Goal: Contribute content: Add original content to the website for others to see

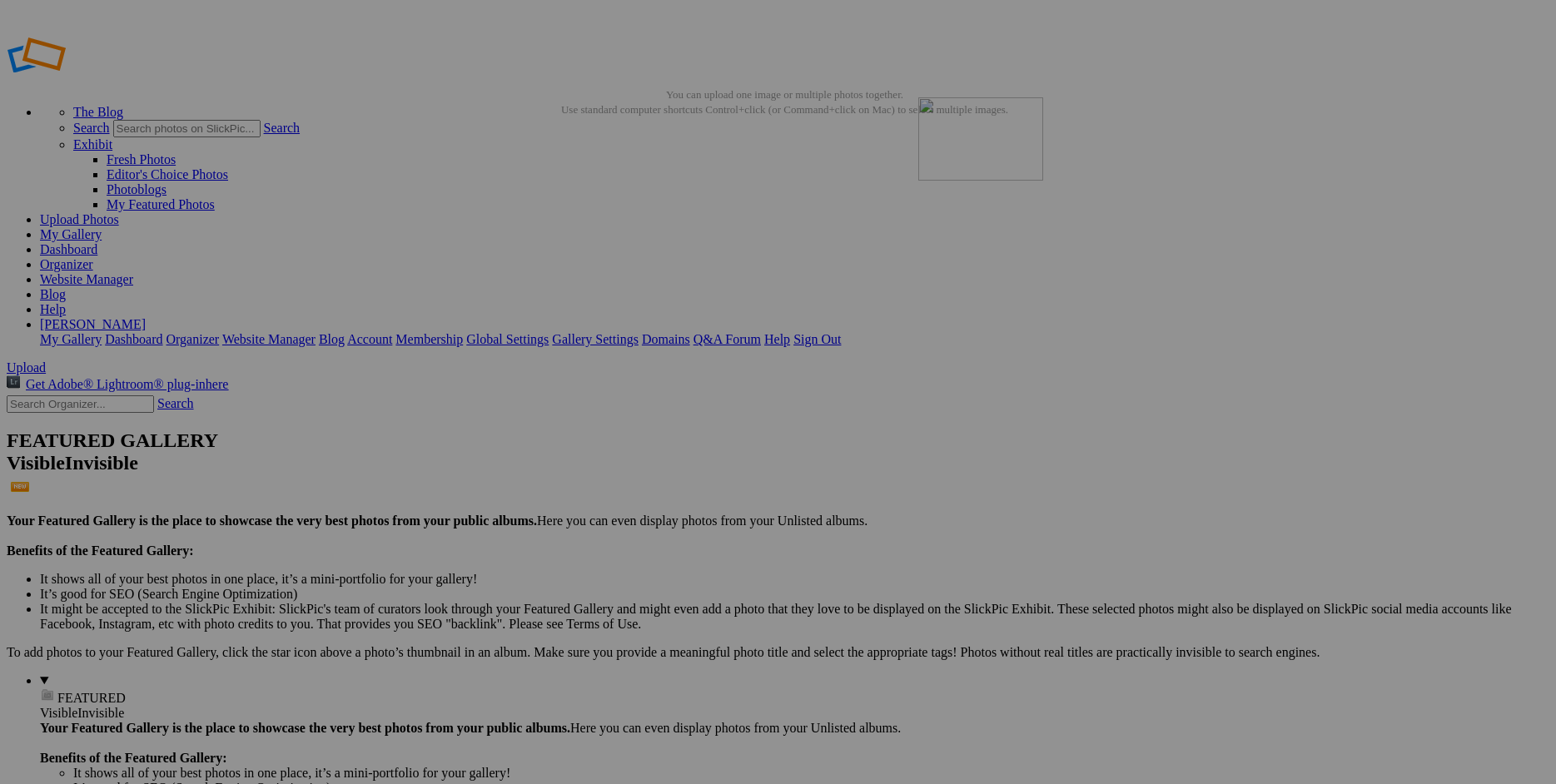
drag, startPoint x: 1364, startPoint y: 238, endPoint x: 1158, endPoint y: 217, distance: 207.1
drag, startPoint x: 723, startPoint y: 461, endPoint x: 394, endPoint y: 448, distance: 329.3
drag, startPoint x: 753, startPoint y: 465, endPoint x: 418, endPoint y: 416, distance: 338.6
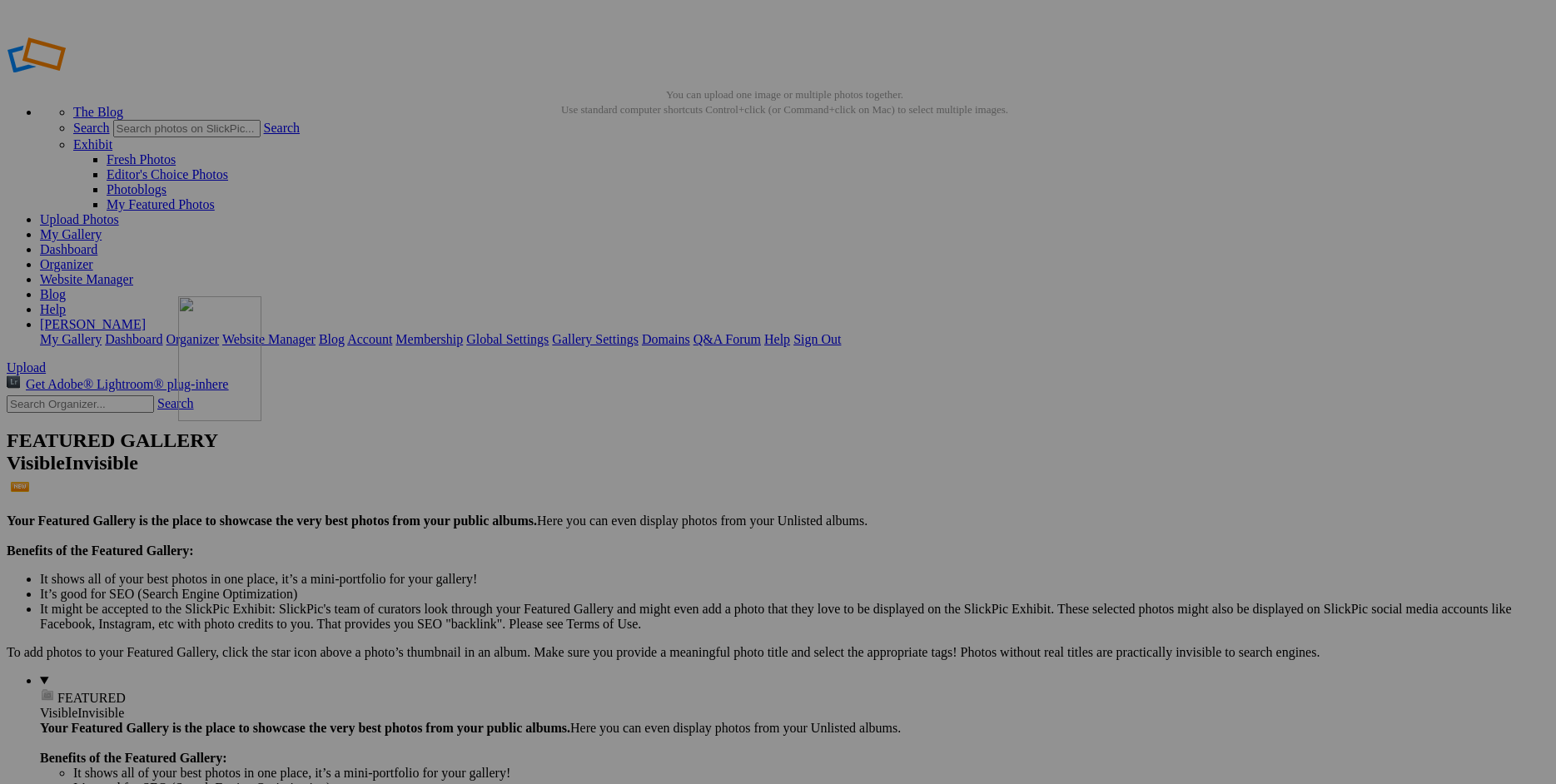
drag, startPoint x: 672, startPoint y: 457, endPoint x: 581, endPoint y: 422, distance: 97.5
drag, startPoint x: 1056, startPoint y: 467, endPoint x: 861, endPoint y: 406, distance: 204.3
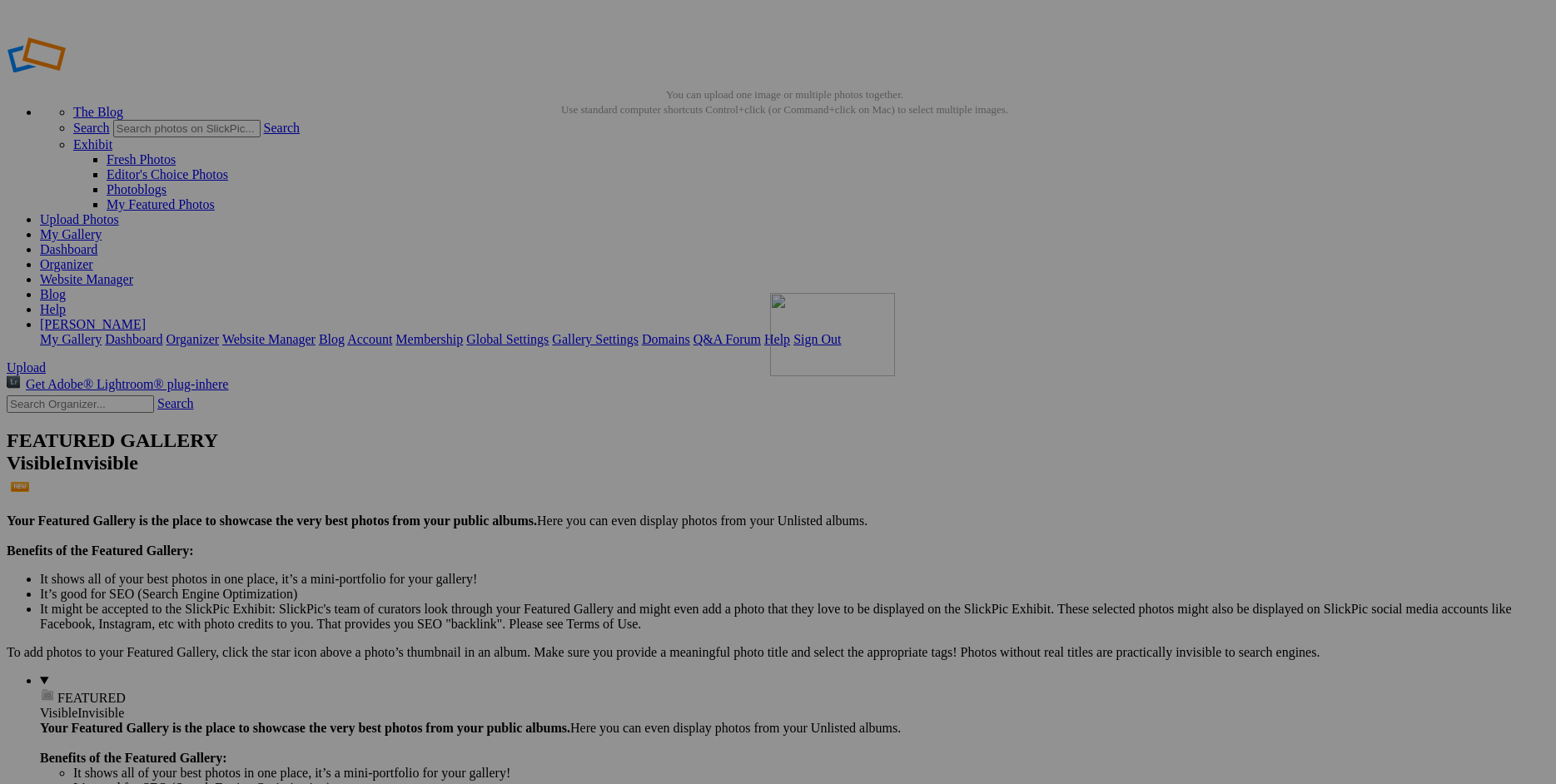
drag, startPoint x: 1188, startPoint y: 458, endPoint x: 1010, endPoint y: 413, distance: 183.6
click at [133, 272] on link "Website Manager" at bounding box center [87, 279] width 93 height 14
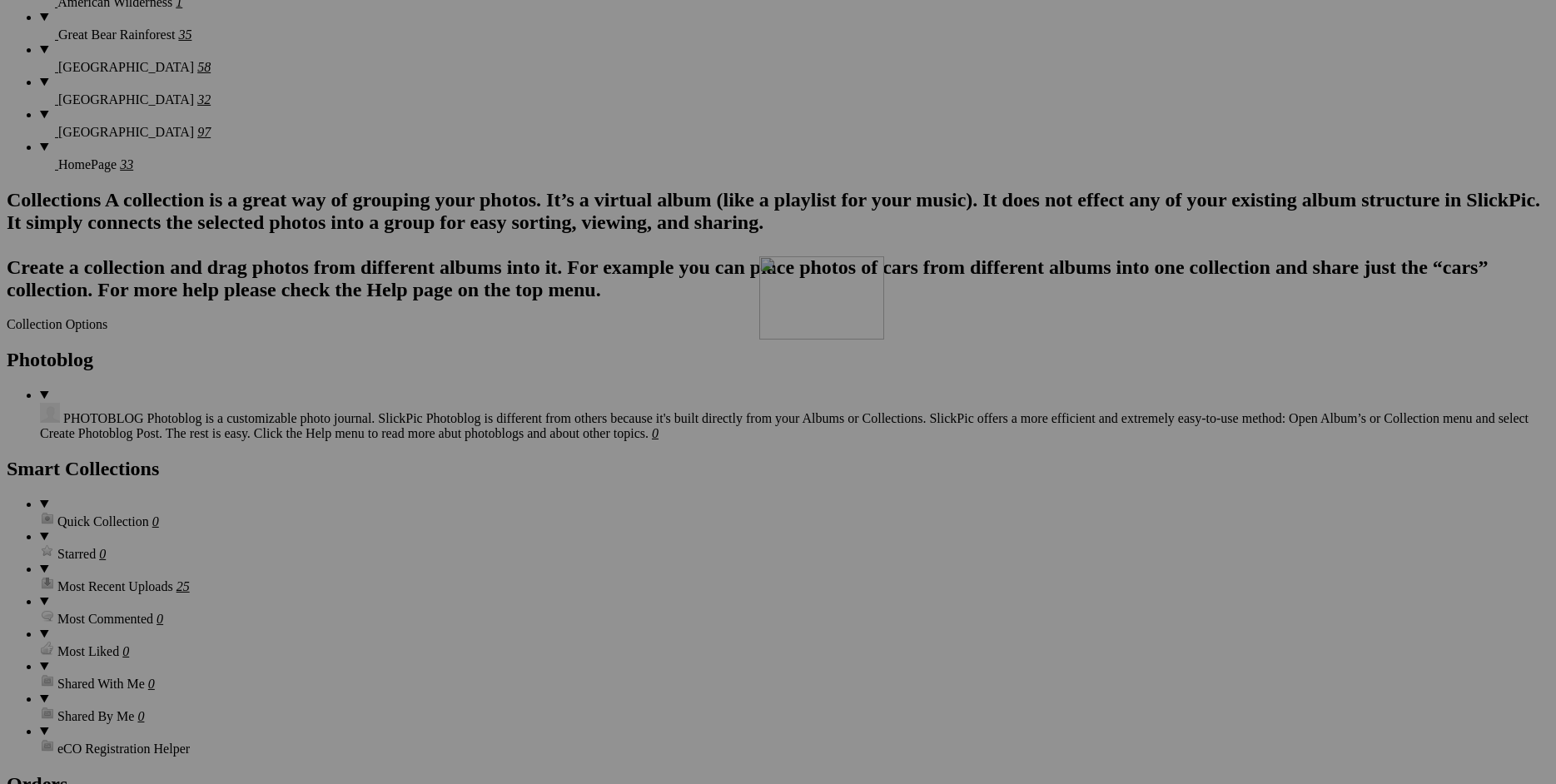
scroll to position [1529, 0]
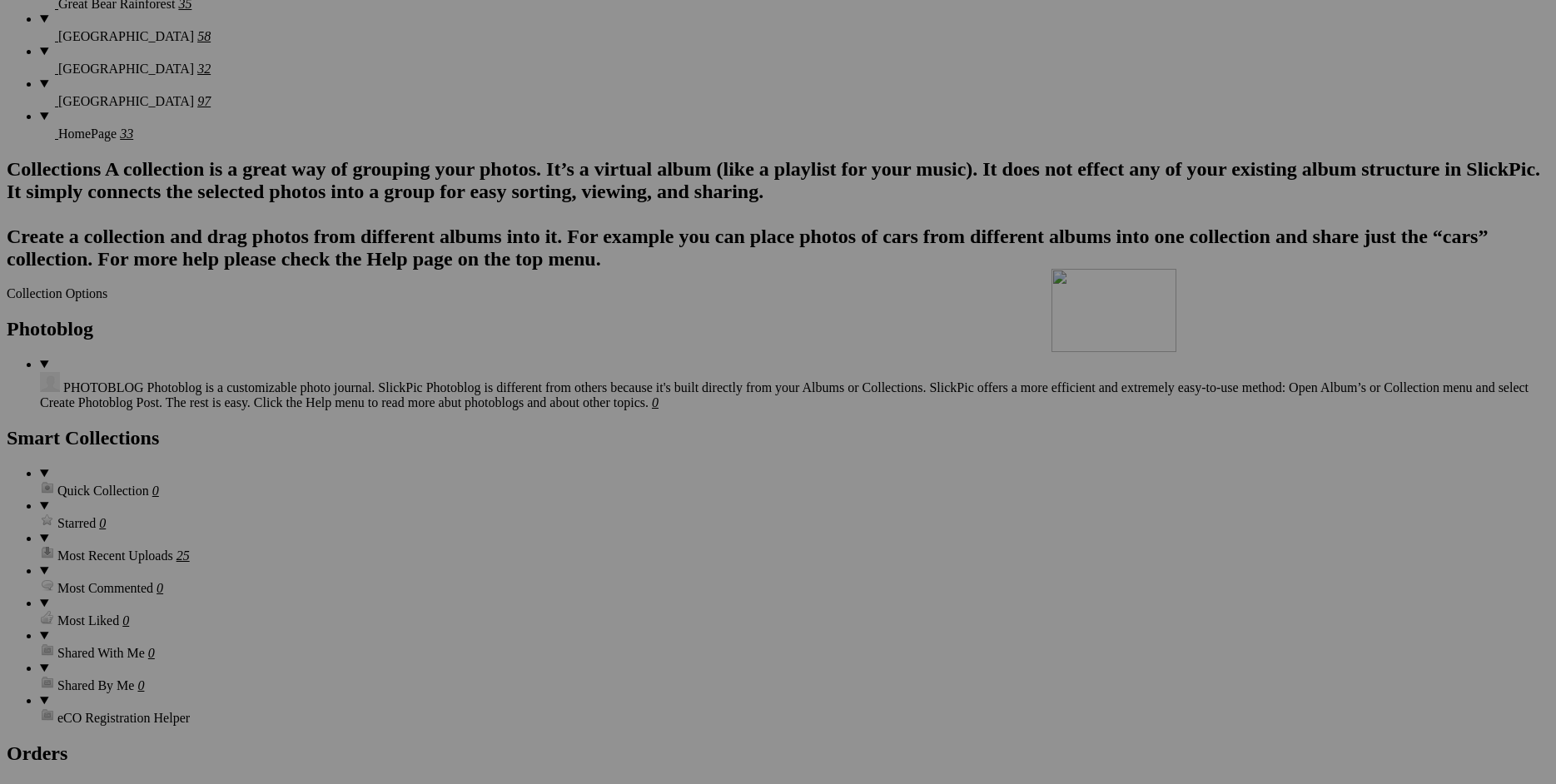
drag, startPoint x: 482, startPoint y: 398, endPoint x: 1291, endPoint y: 414, distance: 809.2
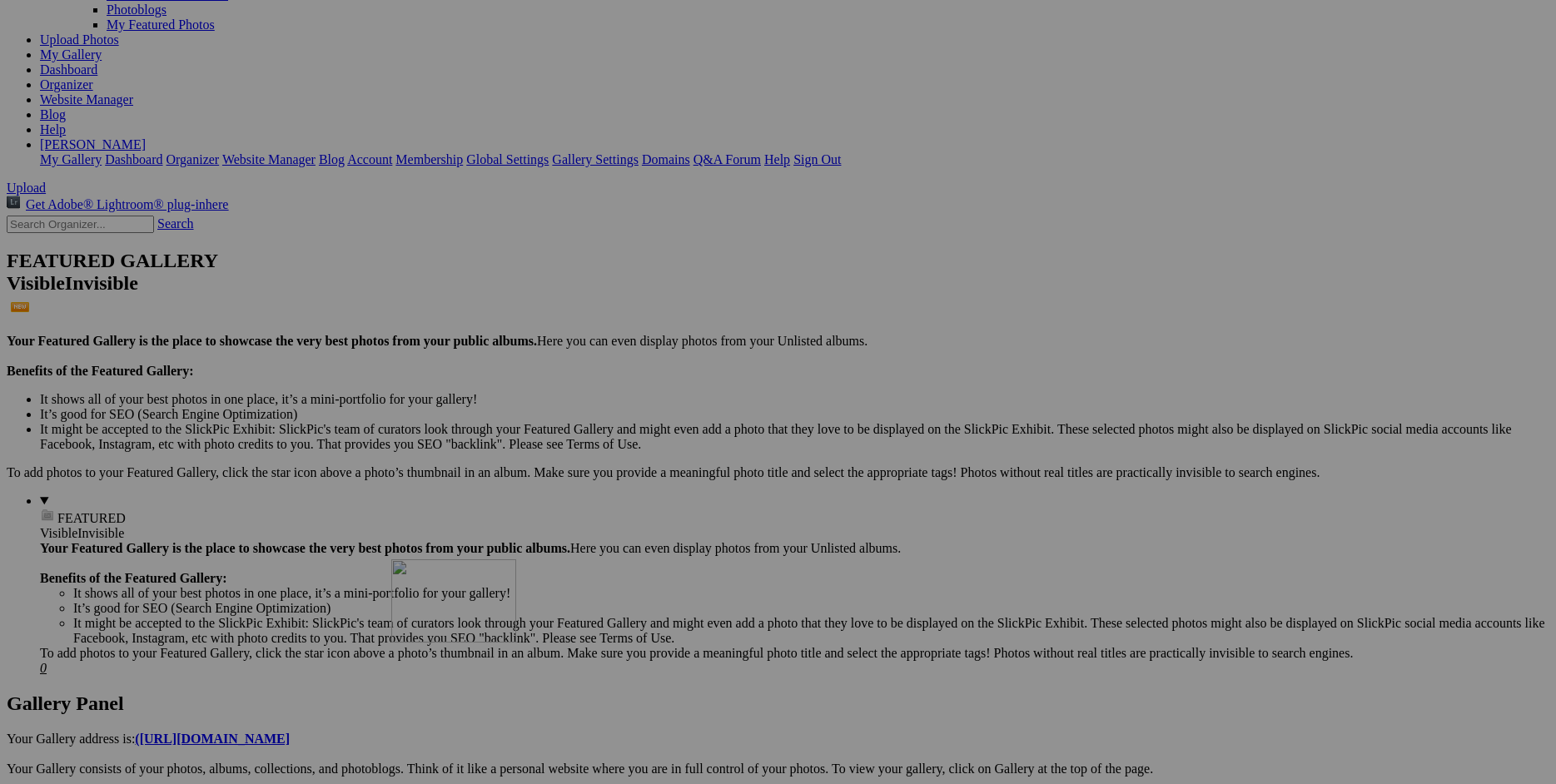
scroll to position [0, 0]
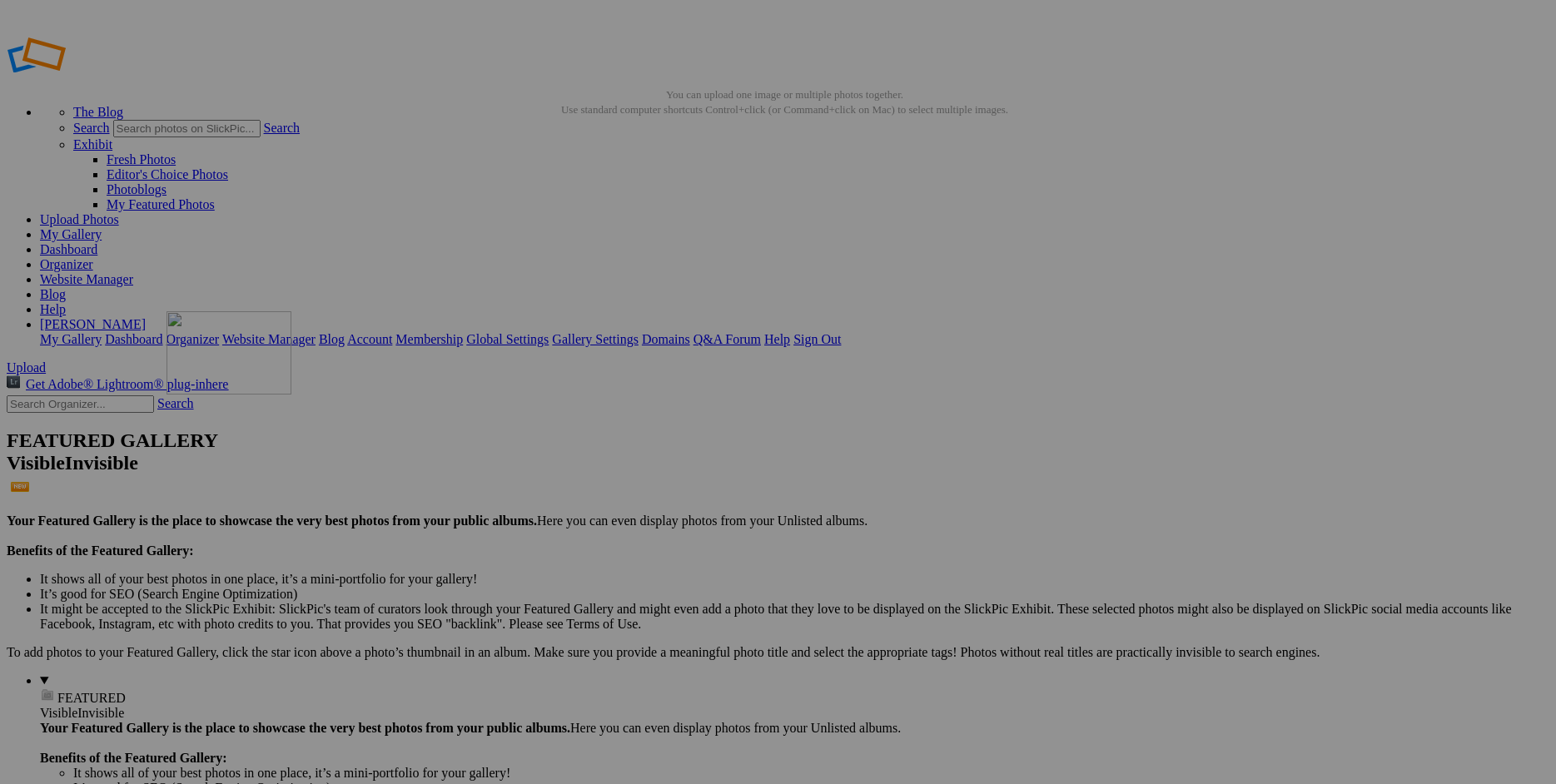
drag, startPoint x: 324, startPoint y: 640, endPoint x: 406, endPoint y: 426, distance: 229.2
click at [133, 272] on link "Website Manager" at bounding box center [87, 279] width 93 height 14
